Goal: Complete application form

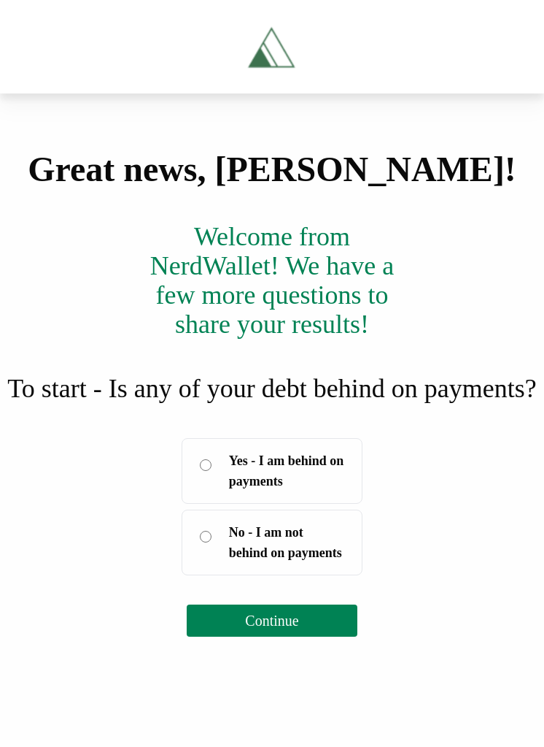
scroll to position [36, 0]
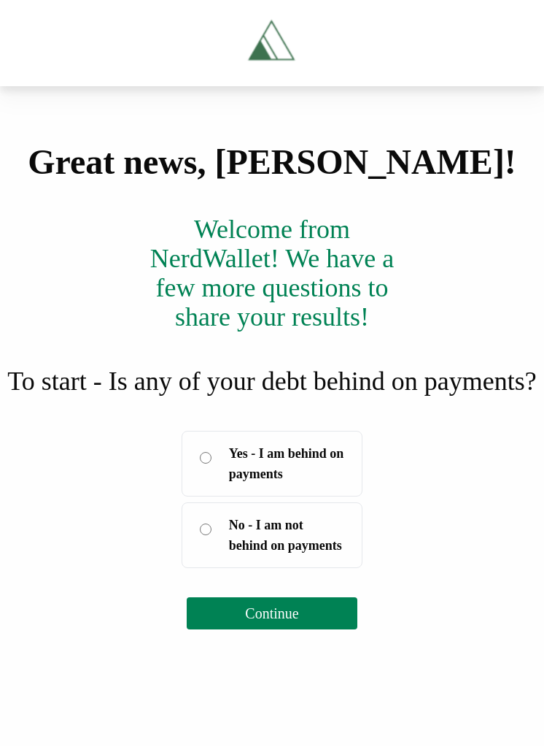
click at [320, 630] on button "Continue" at bounding box center [272, 614] width 170 height 32
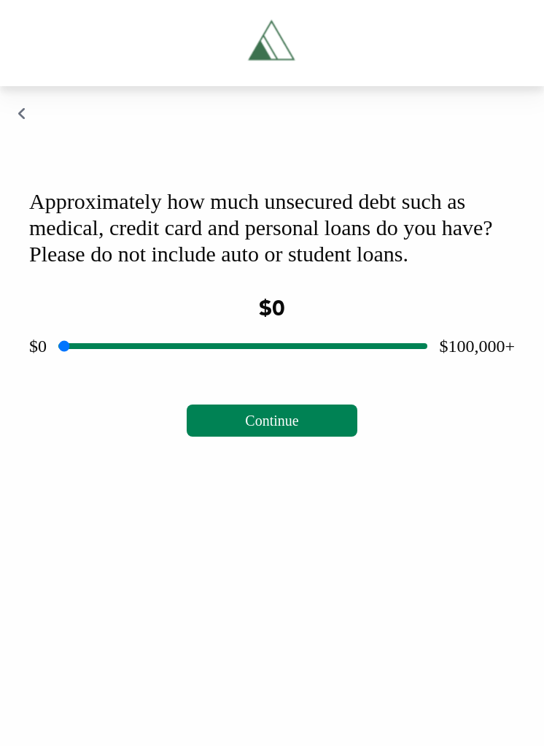
scroll to position [0, 0]
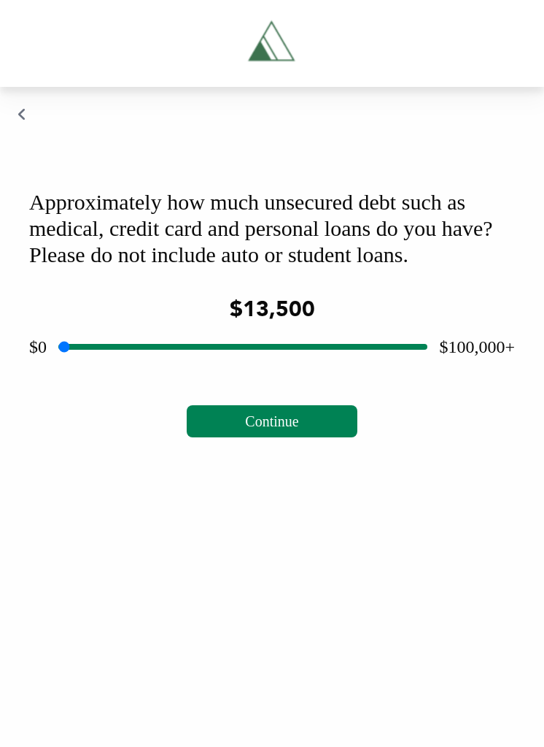
type input "*****"
click at [264, 455] on div "Approximately how much unsecured debt such as medical, credit card and personal…" at bounding box center [272, 312] width 521 height 283
click at [288, 429] on span "Continue" at bounding box center [271, 421] width 53 height 16
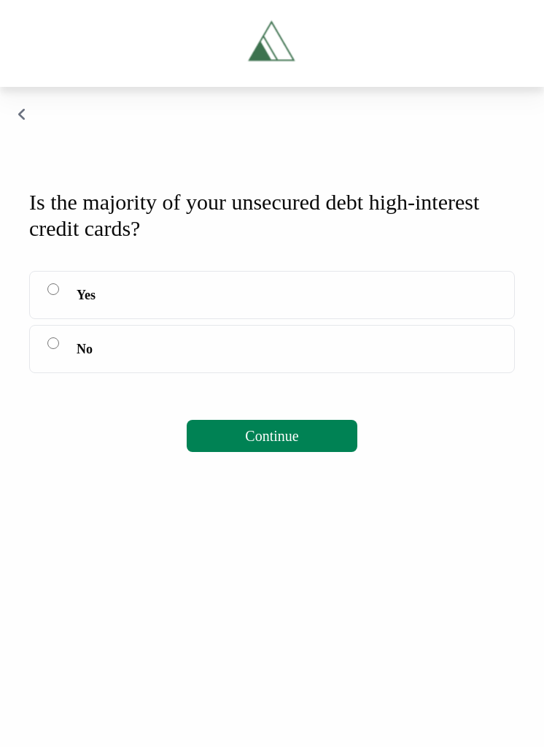
click at [84, 359] on span "No" at bounding box center [85, 349] width 16 height 20
click at [292, 444] on span "Continue" at bounding box center [271, 436] width 53 height 16
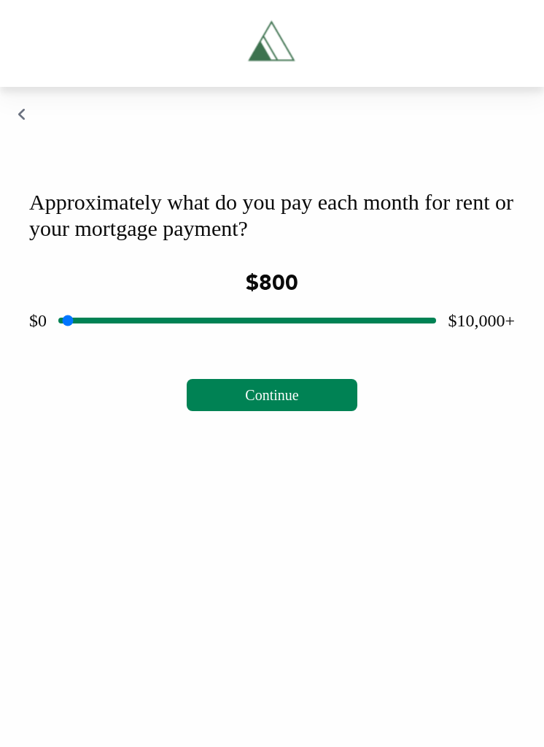
type input "***"
click at [310, 411] on button "Continue" at bounding box center [272, 395] width 170 height 32
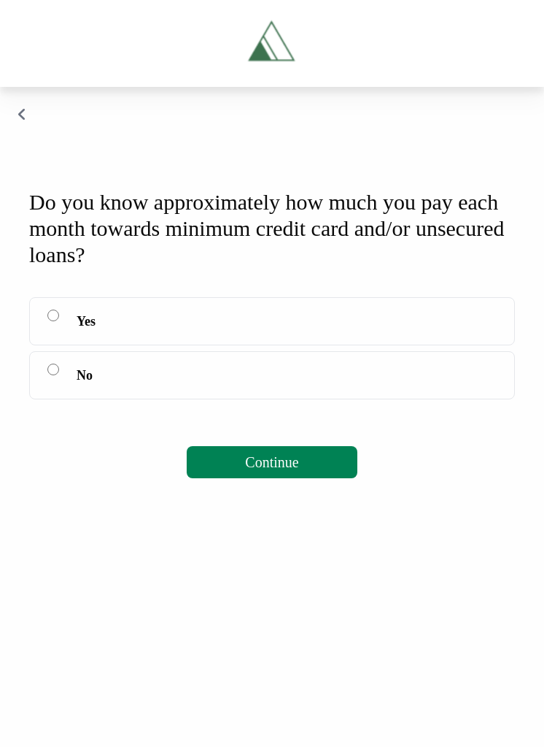
click at [149, 345] on label "Yes" at bounding box center [272, 321] width 486 height 48
click at [290, 478] on button "Continue" at bounding box center [272, 462] width 170 height 32
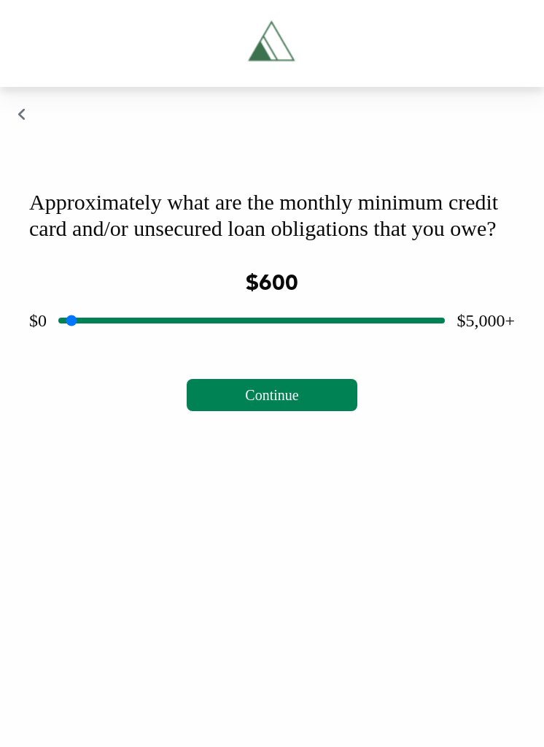
click at [276, 403] on span "Continue" at bounding box center [271, 395] width 53 height 16
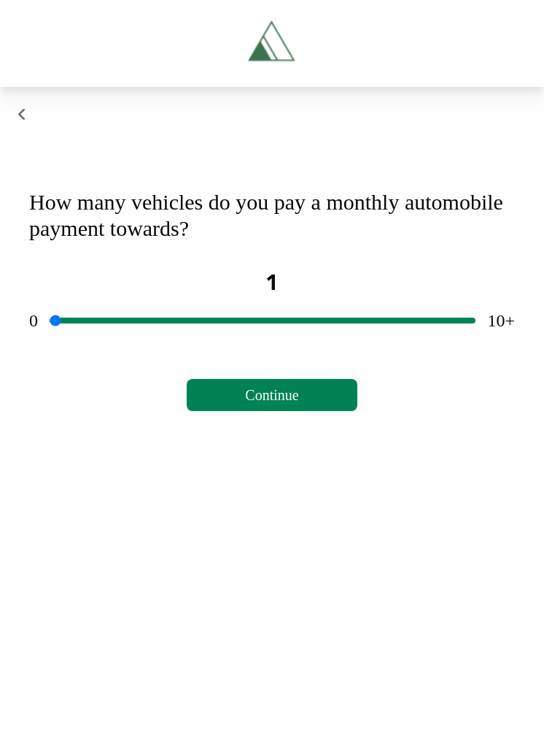
click at [296, 403] on span "Continue" at bounding box center [271, 395] width 53 height 16
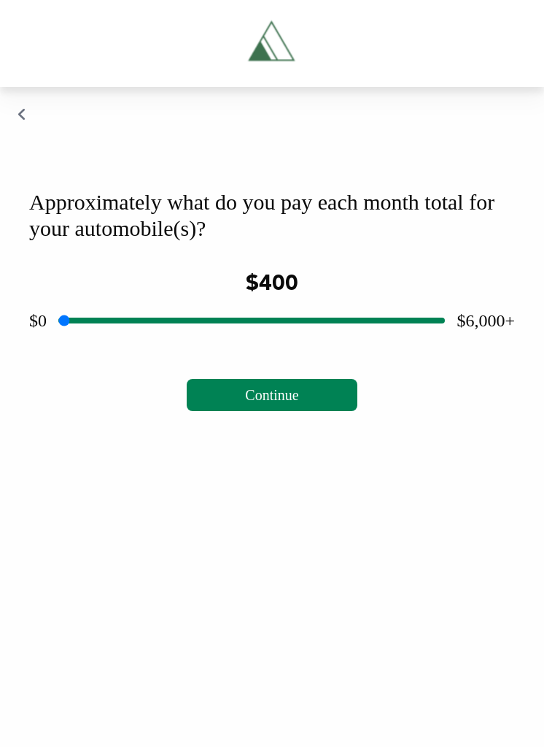
type input "***"
click at [296, 411] on button "Continue" at bounding box center [272, 395] width 170 height 32
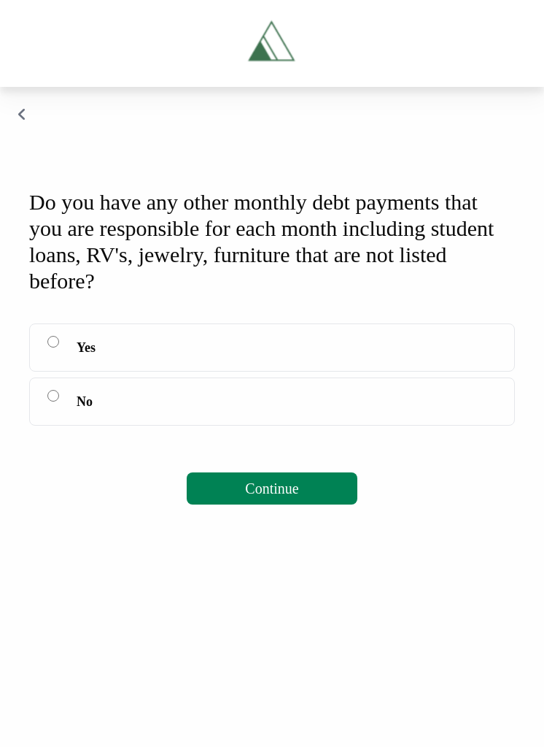
click at [98, 425] on label "No" at bounding box center [272, 401] width 486 height 48
click at [306, 504] on button "Continue" at bounding box center [272, 488] width 170 height 32
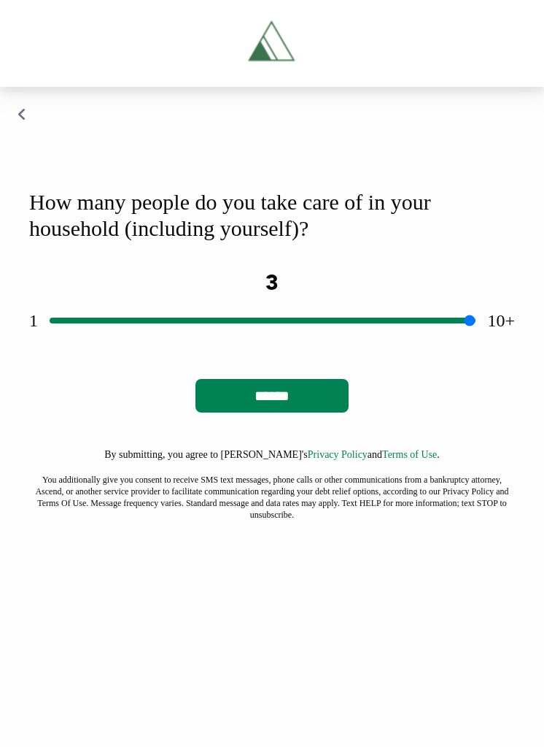
type input "*"
click at [298, 412] on input "******" at bounding box center [272, 396] width 153 height 34
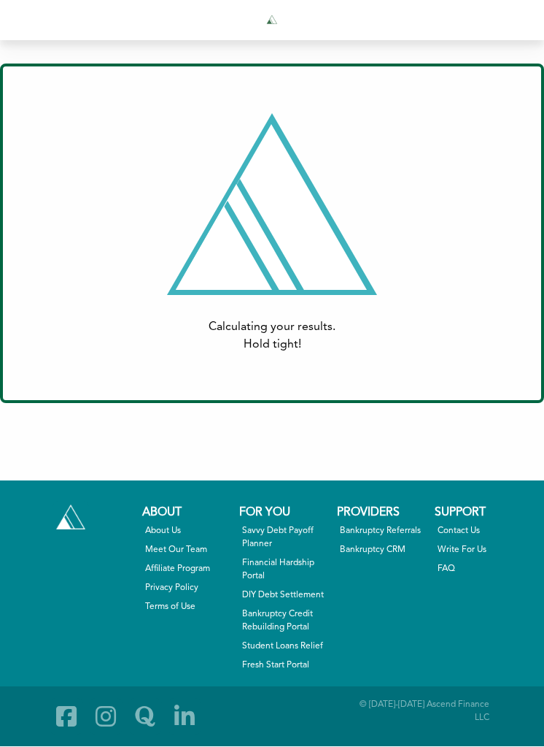
click at [9, 533] on div "Call / Text Us: [PHONE_NUMBER] About About Us Meet Our Team Affiliate Program P…" at bounding box center [272, 584] width 544 height 206
click at [6, 547] on div "Call / Text Us: [PHONE_NUMBER] About About Us Meet Our Team Affiliate Program P…" at bounding box center [272, 584] width 544 height 206
click at [9, 677] on div "Call / Text Us: [PHONE_NUMBER] About About Us Meet Our Team Affiliate Program P…" at bounding box center [272, 584] width 544 height 206
